Goal: Entertainment & Leisure: Consume media (video, audio)

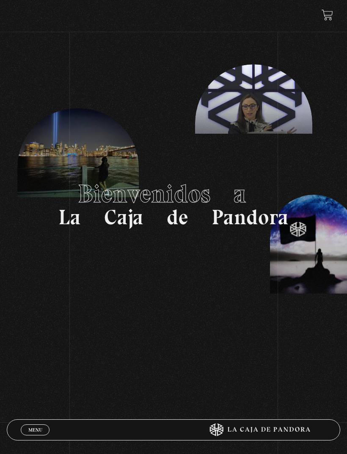
click at [335, 7] on section "Bienvenidos a La Caja de Pandora" at bounding box center [173, 204] width 347 height 409
click at [330, 19] on link at bounding box center [327, 14] width 11 height 11
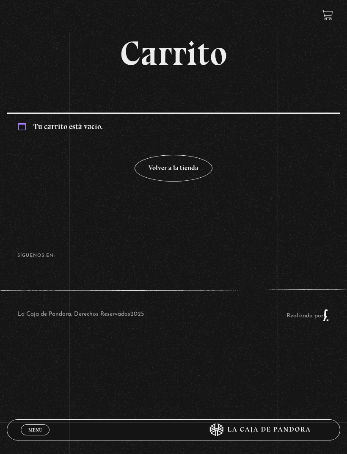
click at [319, 19] on div at bounding box center [323, 14] width 20 height 11
click at [42, 429] on span "Menu" at bounding box center [35, 430] width 14 height 5
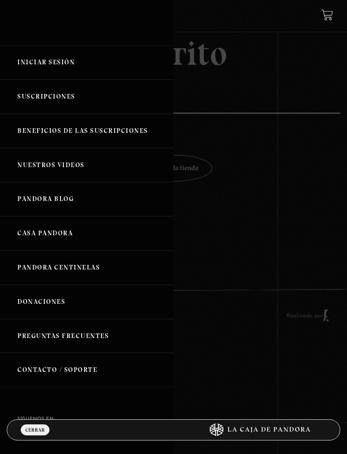
click at [87, 58] on link "Iniciar Sesión" at bounding box center [87, 62] width 174 height 34
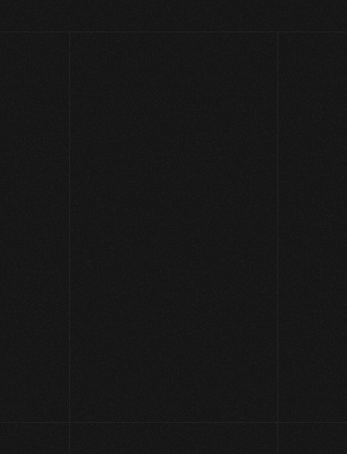
click at [68, 73] on span "Iniciar" at bounding box center [173, 62] width 333 height 34
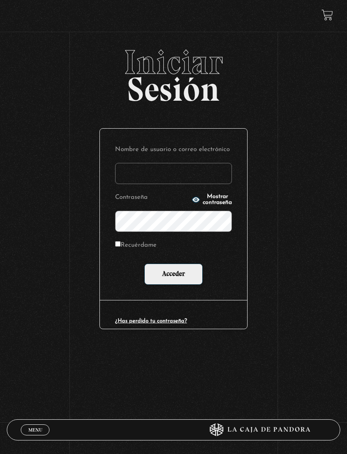
click at [199, 184] on input "Nombre de usuario o correo electrónico" at bounding box center [173, 173] width 117 height 21
type input "andrevalve25@icloud.com"
click at [180, 268] on input "Acceder" at bounding box center [173, 274] width 58 height 21
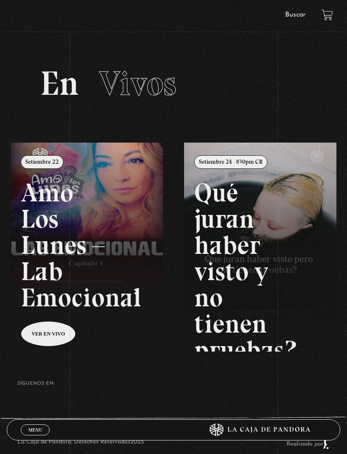
click at [39, 425] on link "Menu Cerrar" at bounding box center [35, 430] width 29 height 11
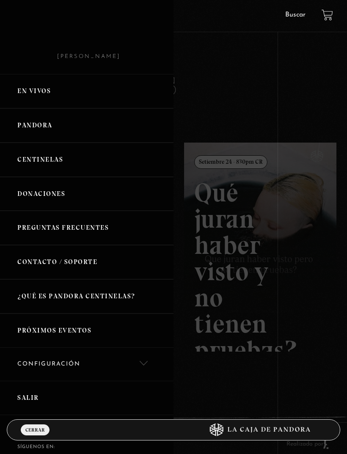
click at [53, 133] on link "Pandora" at bounding box center [87, 125] width 174 height 34
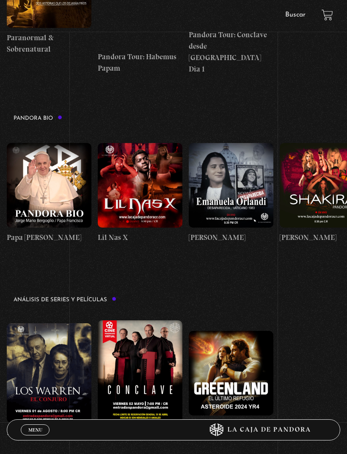
scroll to position [993, 0]
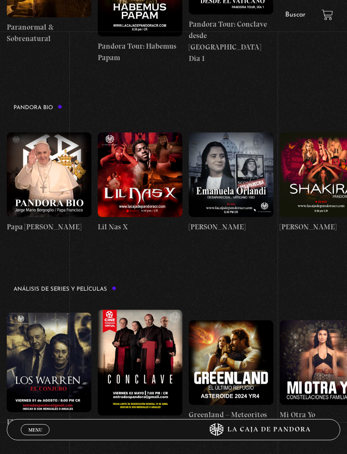
click at [322, 345] on figure at bounding box center [322, 363] width 85 height 85
